Goal: Task Accomplishment & Management: Use online tool/utility

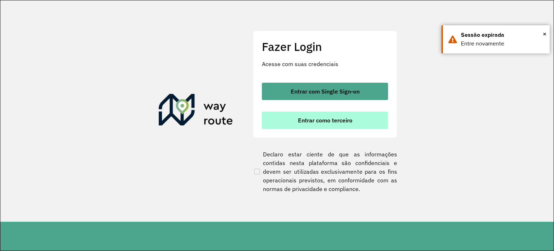
click at [324, 127] on button "Entrar como terceiro" at bounding box center [325, 119] width 126 height 17
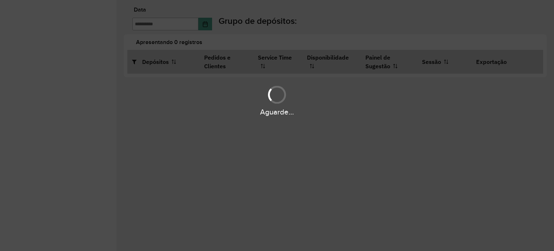
type input "**********"
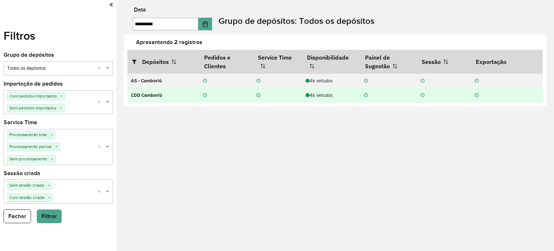
click at [315, 96] on div "46 veículos" at bounding box center [331, 95] width 51 height 7
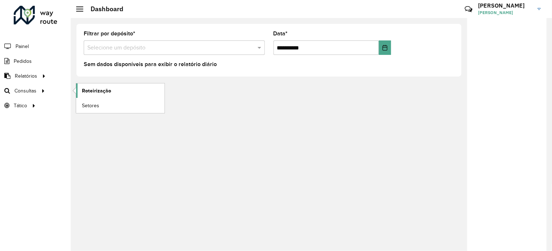
click at [95, 85] on link "Roteirização" at bounding box center [120, 90] width 88 height 14
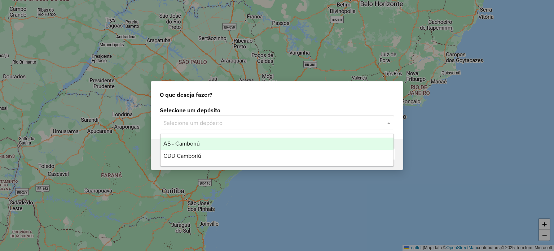
drag, startPoint x: 262, startPoint y: 121, endPoint x: 237, endPoint y: 127, distance: 25.8
click at [262, 121] on input "text" at bounding box center [269, 123] width 213 height 9
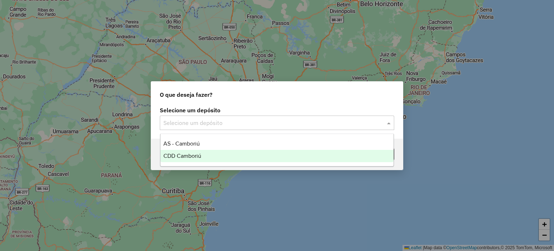
click at [191, 154] on span "CDD Camboriú" at bounding box center [182, 156] width 38 height 6
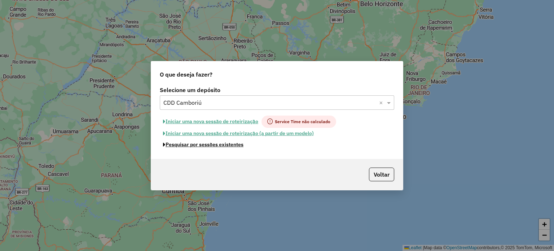
click at [216, 147] on button "Pesquisar por sessões existentes" at bounding box center [203, 144] width 87 height 11
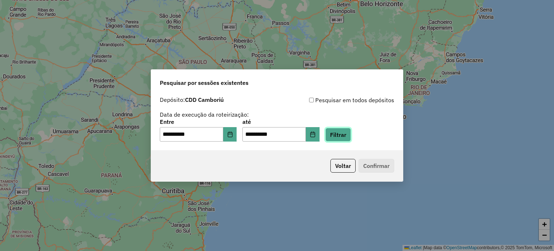
click at [351, 136] on button "Filtrar" at bounding box center [338, 135] width 26 height 14
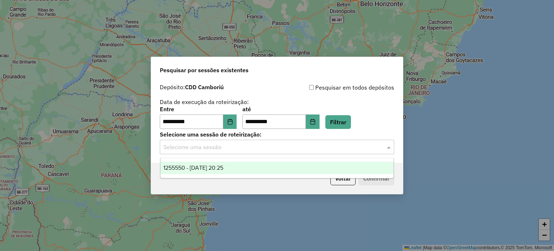
click at [254, 150] on input "text" at bounding box center [269, 147] width 213 height 9
click at [215, 172] on div "1255550 - 29/08/2025 20:25" at bounding box center [277, 168] width 233 height 12
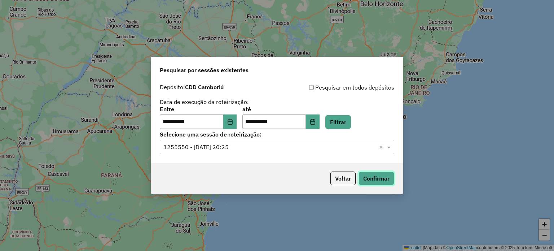
click at [381, 174] on button "Confirmar" at bounding box center [377, 178] width 36 height 14
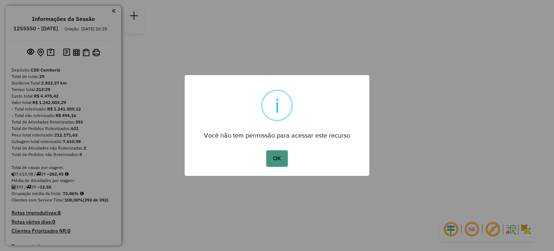
click at [273, 155] on button "OK" at bounding box center [276, 158] width 21 height 17
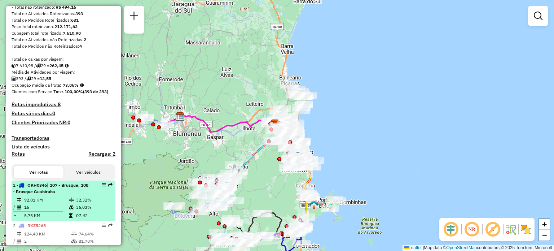
scroll to position [144, 0]
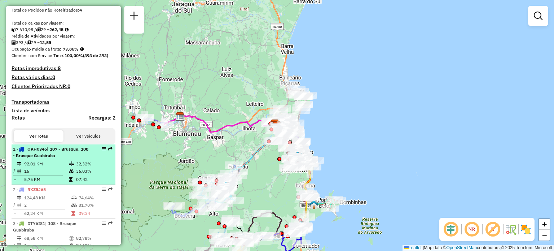
click at [50, 158] on div "1 - OKH0346 | 107 - Brusque, 108 - Brusque Guabiruba" at bounding box center [51, 152] width 76 height 13
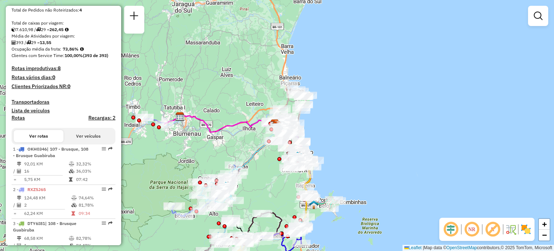
select select "**********"
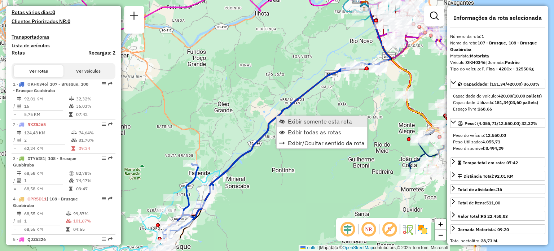
scroll to position [289, 0]
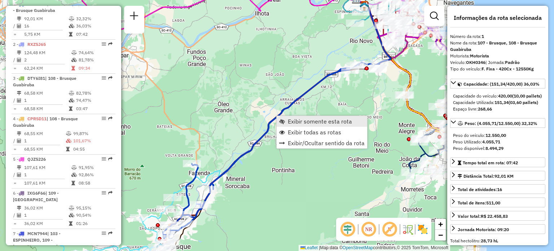
click at [293, 119] on span "Exibir somente esta rota" at bounding box center [320, 121] width 64 height 6
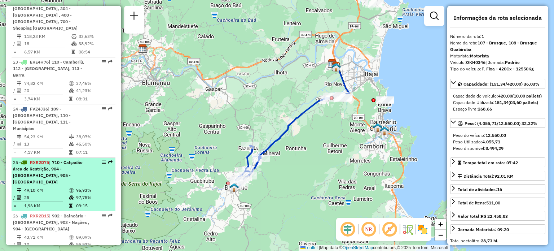
scroll to position [1300, 0]
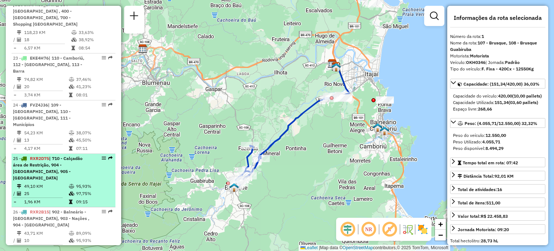
click at [57, 154] on li "25 - RXR2D75 | 710 - Calçadão área de Restrição, 904 - Balneário Centro, 905 - …" at bounding box center [64, 180] width 104 height 53
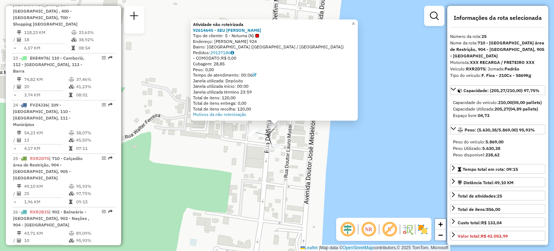
click at [323, 168] on div "Atividade não roteirizada 92614645 - SEU JOSE CONVENIENCI Tipo de cliente: 5 - …" at bounding box center [277, 125] width 554 height 251
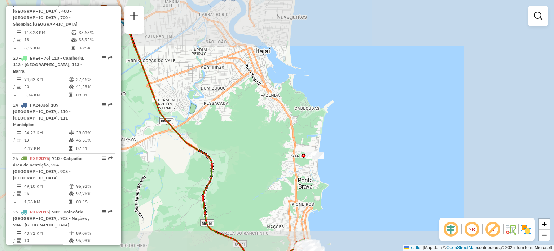
drag, startPoint x: 332, startPoint y: 181, endPoint x: 302, endPoint y: 18, distance: 165.8
click at [302, 18] on div "Janela de atendimento Grade de atendimento Capacidade Transportadoras Veículos …" at bounding box center [277, 125] width 554 height 251
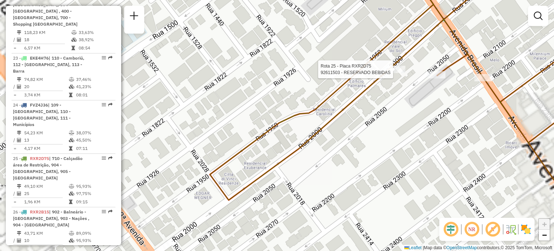
click at [393, 73] on div at bounding box center [395, 69] width 22 height 7
select select "**********"
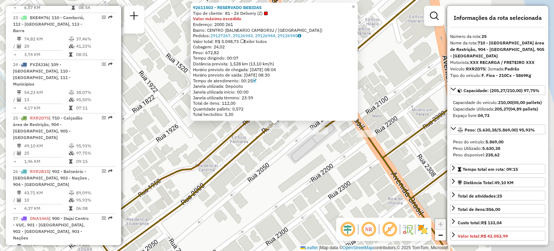
scroll to position [1381, 0]
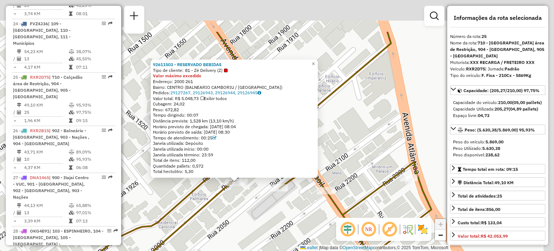
drag, startPoint x: 404, startPoint y: 93, endPoint x: 364, endPoint y: 150, distance: 69.7
click at [364, 150] on div "92611503 - RESERVADO BEBIDAS Tipo de cliente: 81 - Zé Delivery (Z) Valor máximo…" at bounding box center [277, 125] width 554 height 251
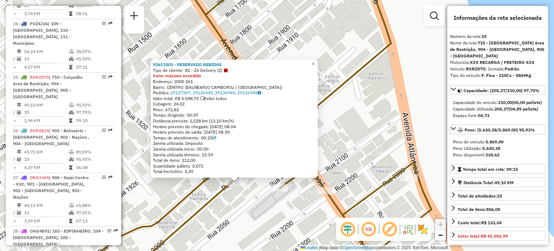
click at [372, 86] on div "92611503 - RESERVADO BEBIDAS Tipo de cliente: 81 - Zé Delivery (Z) Valor máximo…" at bounding box center [277, 125] width 554 height 251
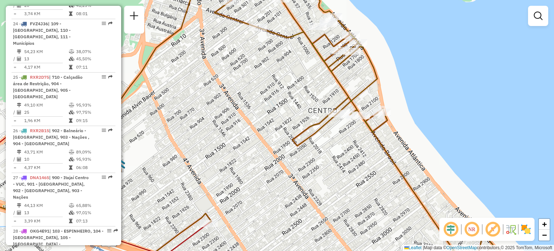
drag, startPoint x: 336, startPoint y: 80, endPoint x: 359, endPoint y: 100, distance: 30.9
click at [346, 93] on icon at bounding box center [324, 126] width 338 height 299
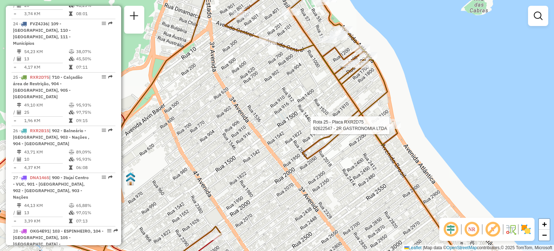
select select "**********"
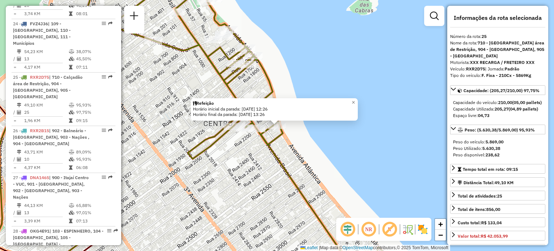
click at [399, 157] on div "Refeição Horário inicial da parada: 29/08/2025 12:26 Horário final da parada: 2…" at bounding box center [277, 125] width 554 height 251
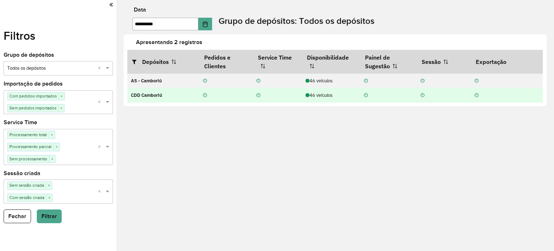
click at [323, 95] on div "46 veículos" at bounding box center [331, 95] width 51 height 7
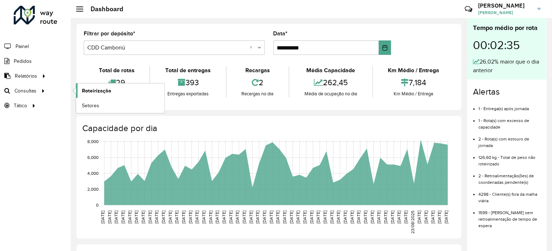
click at [102, 88] on span "Roteirização" at bounding box center [96, 91] width 29 height 8
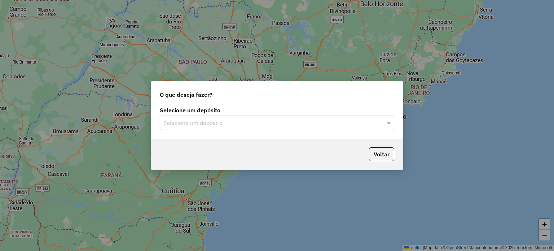
click at [235, 124] on input "text" at bounding box center [269, 123] width 213 height 9
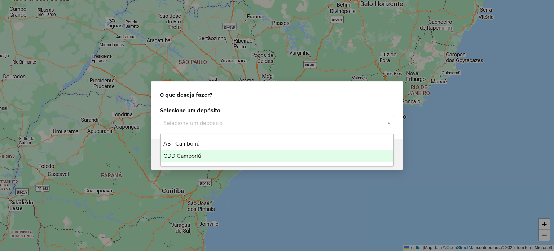
click at [211, 160] on div "CDD Camboriú" at bounding box center [277, 156] width 233 height 12
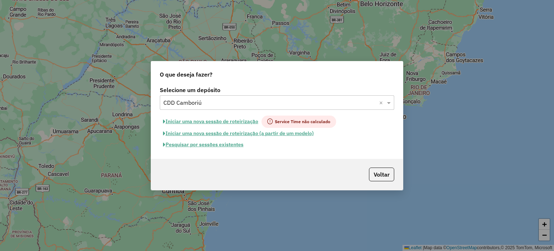
click at [242, 144] on button "Pesquisar por sessões existentes" at bounding box center [203, 144] width 87 height 11
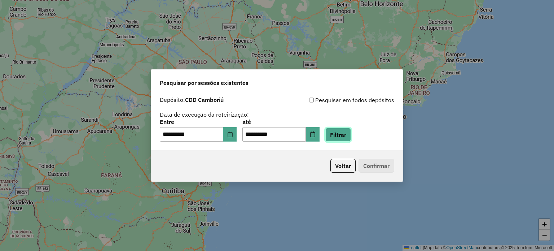
click at [350, 133] on button "Filtrar" at bounding box center [338, 135] width 26 height 14
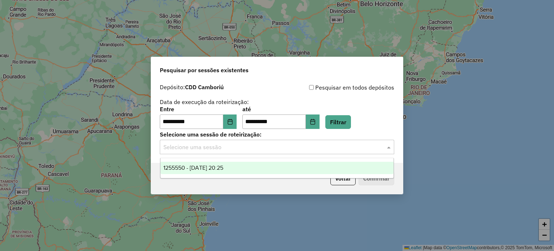
click at [230, 149] on input "text" at bounding box center [269, 147] width 213 height 9
click at [220, 165] on span "1255550 - 29/08/2025 20:25" at bounding box center [193, 168] width 60 height 6
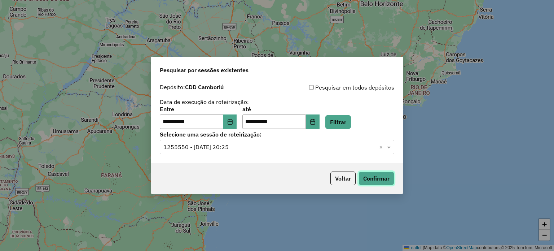
click at [359, 174] on button "Confirmar" at bounding box center [377, 178] width 36 height 14
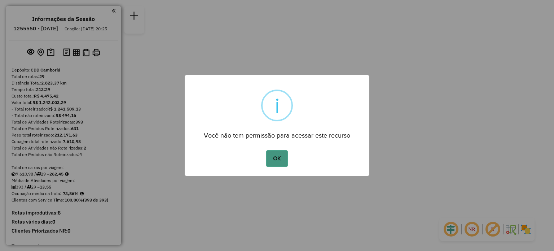
click at [275, 161] on button "OK" at bounding box center [276, 158] width 21 height 17
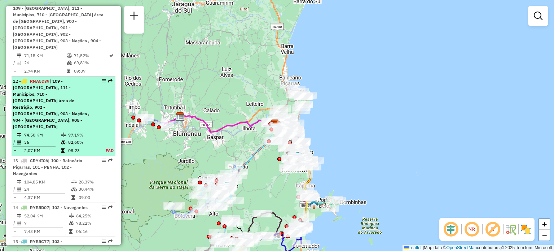
scroll to position [649, 0]
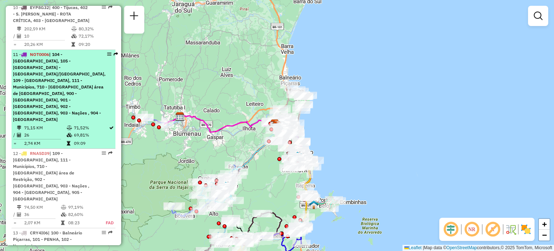
click at [51, 92] on span "| 104 - [GEOGRAPHIC_DATA], 105 -[GEOGRAPHIC_DATA] - [GEOGRAPHIC_DATA]/[GEOGRAPH…" at bounding box center [59, 87] width 93 height 70
select select "**********"
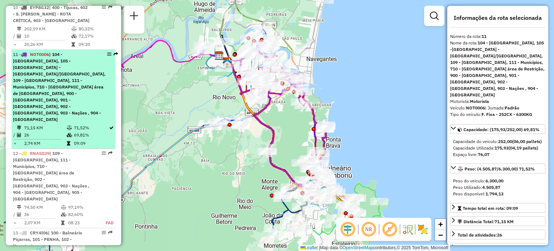
click at [50, 75] on span "| 104 - [GEOGRAPHIC_DATA], 105 -[GEOGRAPHIC_DATA] - [GEOGRAPHIC_DATA]/[GEOGRAPH…" at bounding box center [59, 87] width 93 height 70
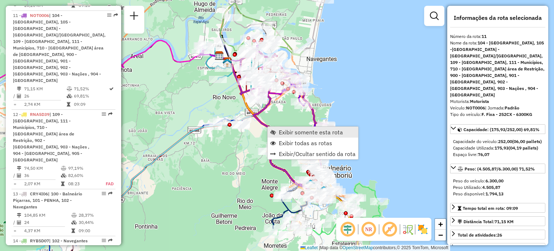
scroll to position [693, 0]
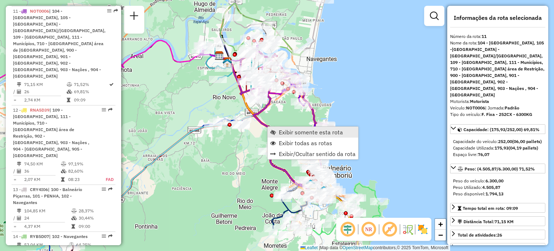
click at [279, 129] on span "Exibir somente esta rota" at bounding box center [311, 132] width 64 height 6
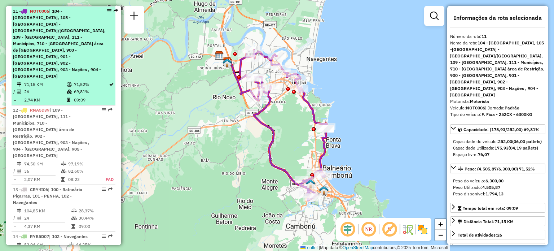
click at [54, 40] on span "| 104 - [GEOGRAPHIC_DATA], 105 -[GEOGRAPHIC_DATA] - [GEOGRAPHIC_DATA]/[GEOGRAPH…" at bounding box center [59, 43] width 93 height 70
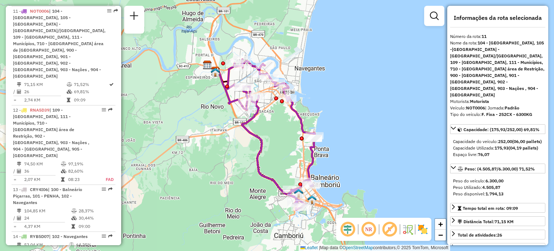
drag, startPoint x: 379, startPoint y: 141, endPoint x: 367, endPoint y: 150, distance: 15.2
click at [367, 150] on div "Janela de atendimento Grade de atendimento Capacidade Transportadoras Veículos …" at bounding box center [277, 125] width 554 height 251
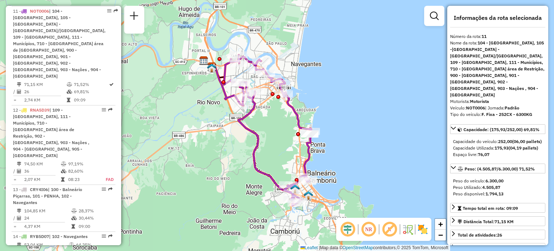
drag, startPoint x: 370, startPoint y: 135, endPoint x: 366, endPoint y: 131, distance: 5.6
click at [366, 131] on div "Janela de atendimento Grade de atendimento Capacidade Transportadoras Veículos …" at bounding box center [277, 125] width 554 height 251
